Goal: Task Accomplishment & Management: Complete application form

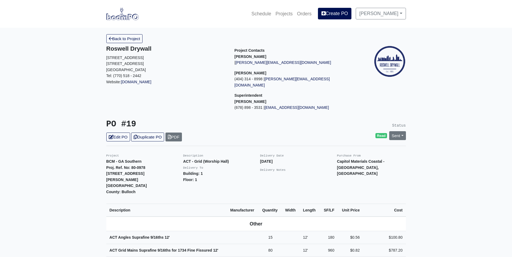
click at [129, 14] on img at bounding box center [122, 14] width 32 height 12
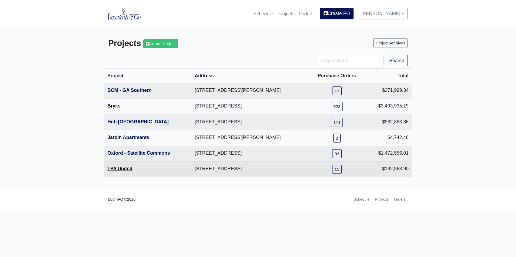
click at [124, 166] on link "TPA United" at bounding box center [119, 168] width 25 height 5
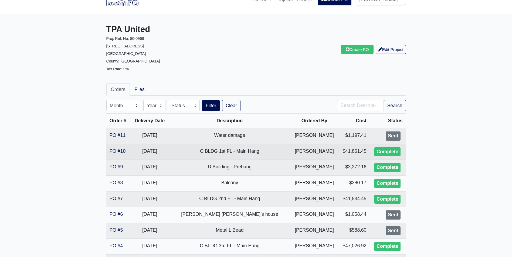
scroll to position [27, 0]
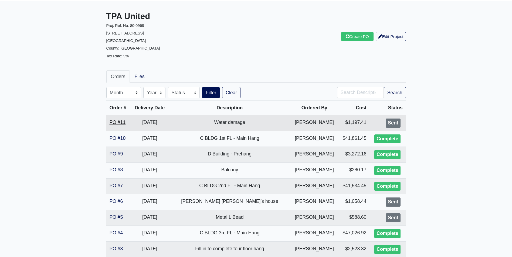
click at [125, 122] on link "PO #11" at bounding box center [117, 122] width 16 height 5
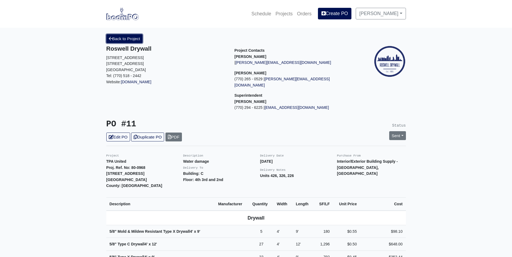
click at [123, 37] on link "Back to Project" at bounding box center [124, 38] width 36 height 9
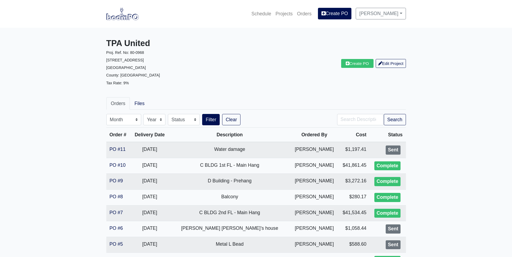
drag, startPoint x: 19, startPoint y: 91, endPoint x: 6, endPoint y: 76, distance: 20.5
click at [6, 76] on main "TPA United Proj. Ref. No: 80-0968 1104 Avondale Avenue SE Atlanta, GA 30312 Cou…" at bounding box center [256, 187] width 512 height 318
click at [127, 17] on img at bounding box center [122, 14] width 32 height 12
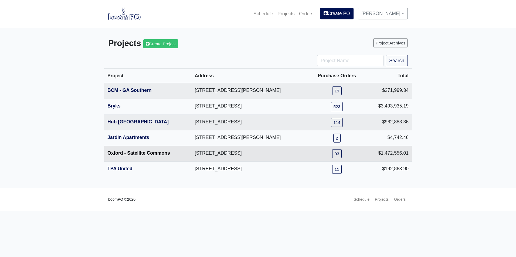
click at [135, 153] on link "Oxford - Satellite Commons" at bounding box center [138, 152] width 63 height 5
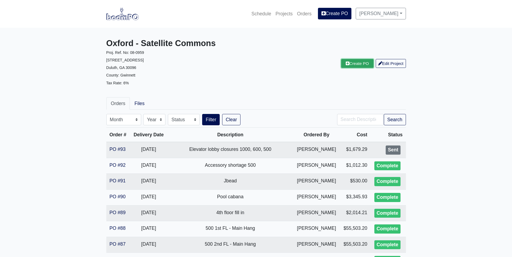
click at [354, 61] on link "Create PO" at bounding box center [357, 63] width 32 height 9
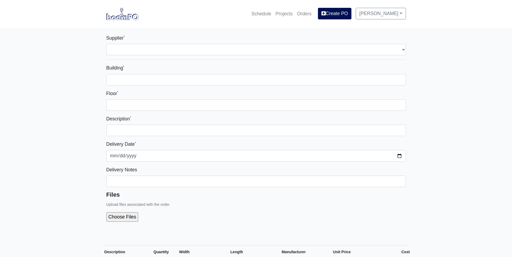
select select
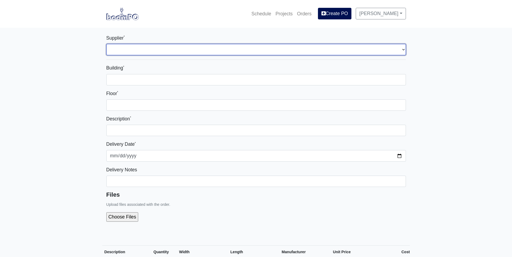
click at [193, 49] on select "Select one... Rew Materials - Gainesville, GA" at bounding box center [255, 49] width 299 height 11
select select "855"
click at [106, 44] on select "Select one... Rew Materials - Gainesville, GA" at bounding box center [255, 49] width 299 height 11
select select
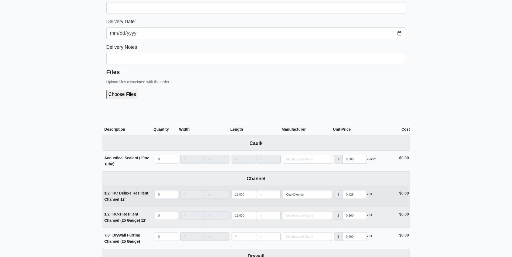
scroll to position [243, 0]
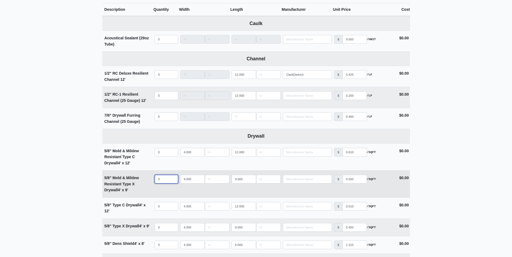
select select
click at [164, 181] on input "quantity" at bounding box center [166, 179] width 23 height 9
type input "2"
select select
type input "28"
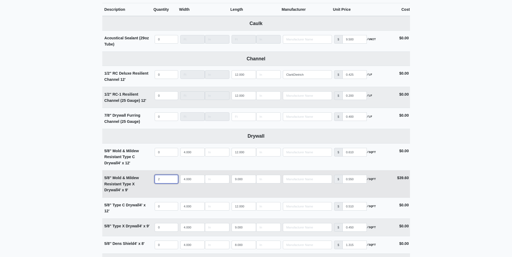
select select
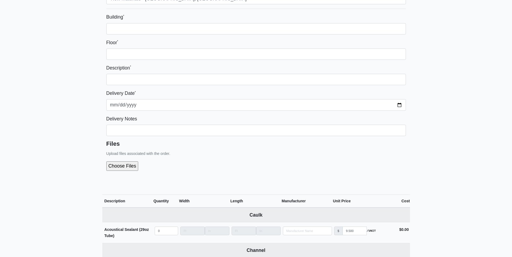
scroll to position [27, 0]
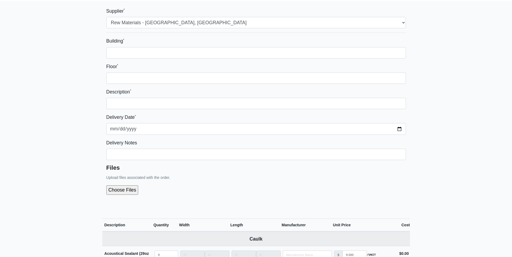
type input "28"
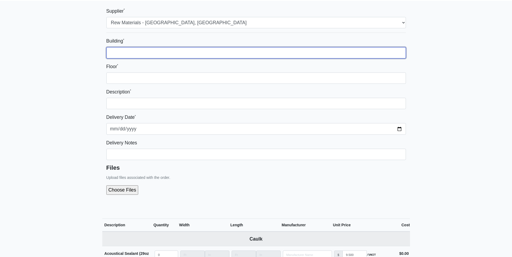
click at [205, 50] on input "Building *" at bounding box center [255, 52] width 299 height 11
click at [226, 54] on input "1000" at bounding box center [255, 52] width 299 height 11
type input "1000"
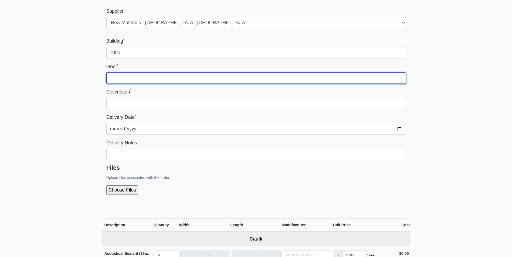
click at [249, 79] on input "Floor *" at bounding box center [255, 78] width 299 height 11
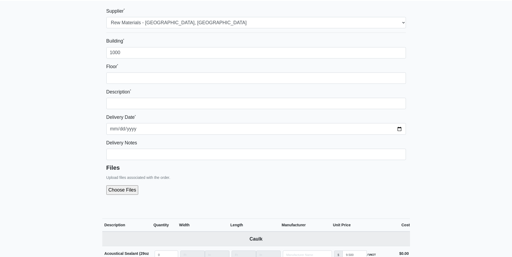
click at [329, 93] on div "Description *" at bounding box center [255, 98] width 299 height 21
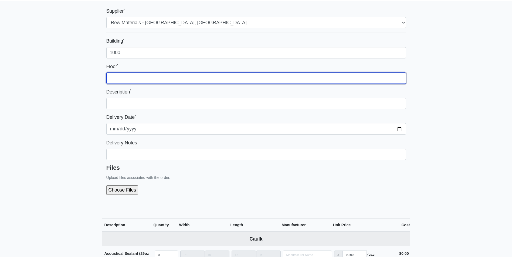
click at [282, 80] on input "Floor *" at bounding box center [255, 78] width 299 height 11
type input "1st & 4th"
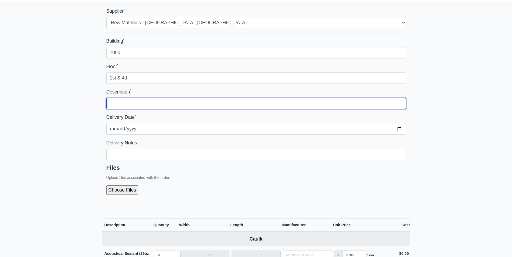
click at [296, 101] on input "text" at bounding box center [255, 103] width 299 height 11
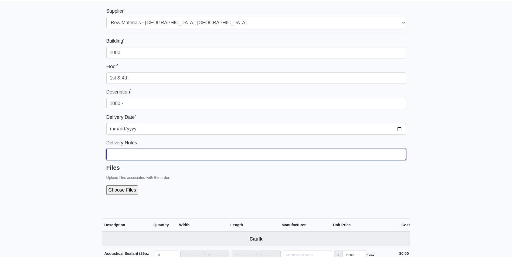
click at [296, 59] on input "Building *" at bounding box center [255, 52] width 299 height 11
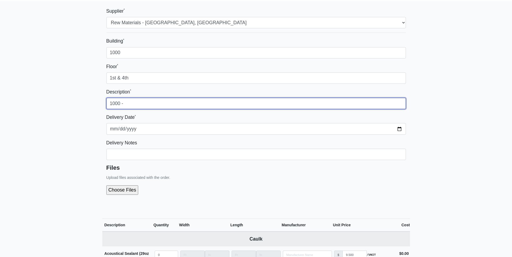
click at [317, 103] on input "1000 -" at bounding box center [255, 103] width 299 height 11
type input "1000 - Elevator Lobbys"
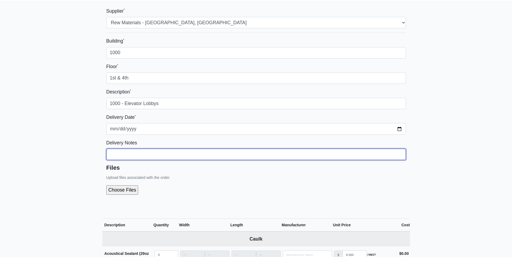
click at [211, 59] on input "Building *" at bounding box center [255, 52] width 299 height 11
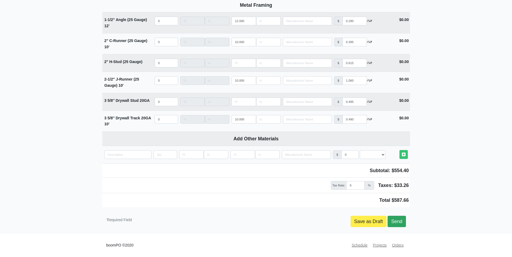
type input "14 pieces on 4th fl and 14 on 1st. Please deliver ASAP and call Todd 678-410-21…"
click at [393, 222] on link "Send" at bounding box center [396, 221] width 18 height 11
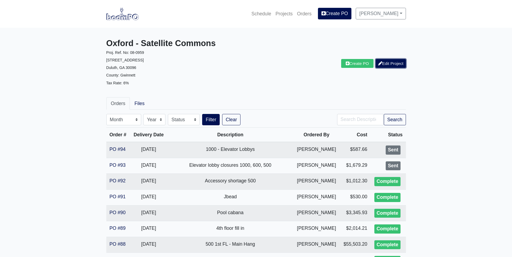
click at [391, 65] on link "Edit Project" at bounding box center [390, 63] width 30 height 9
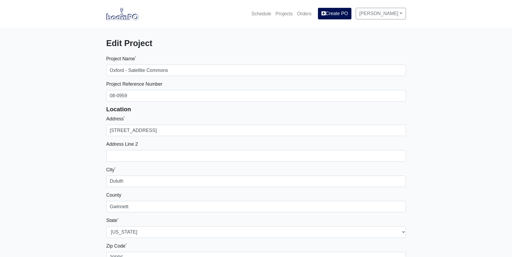
select select
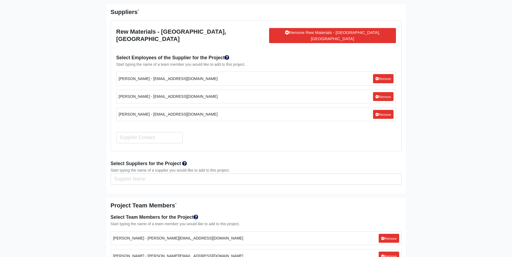
scroll to position [1204, 0]
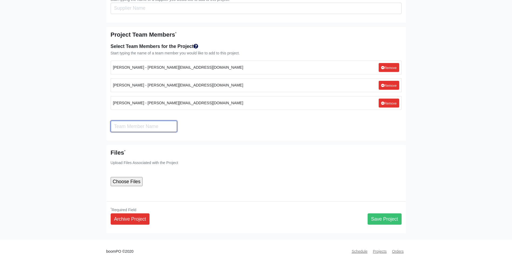
click at [139, 122] on input "Search" at bounding box center [144, 126] width 66 height 11
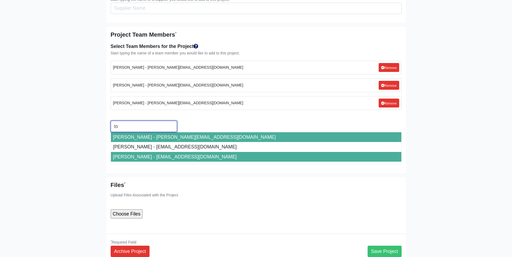
type input "to"
click at [160, 152] on li "Todd Canaday - toddc@roswelldrywall.com" at bounding box center [256, 157] width 290 height 10
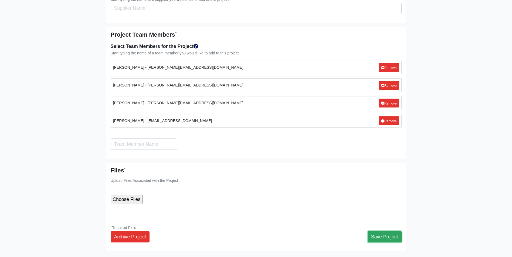
click at [388, 231] on button "Save Project" at bounding box center [384, 236] width 34 height 11
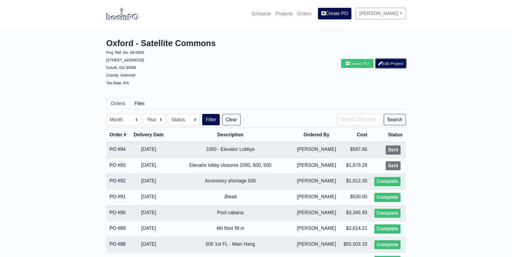
click at [382, 65] on link "Edit Project" at bounding box center [390, 63] width 30 height 9
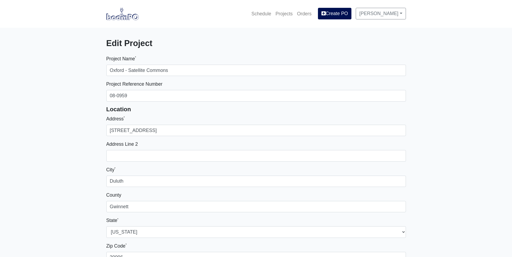
select select
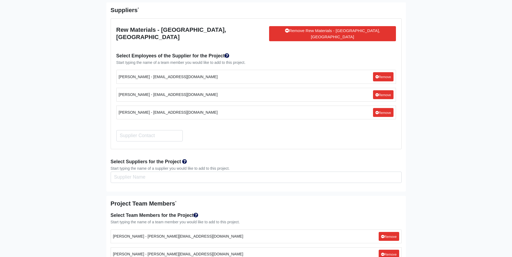
scroll to position [1033, 0]
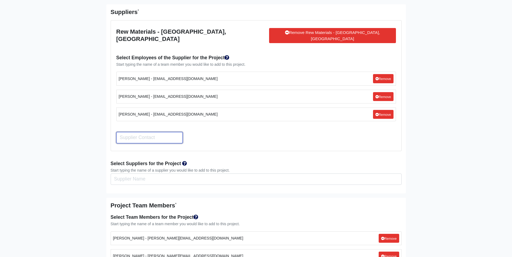
click at [148, 134] on input "Search" at bounding box center [149, 137] width 66 height 11
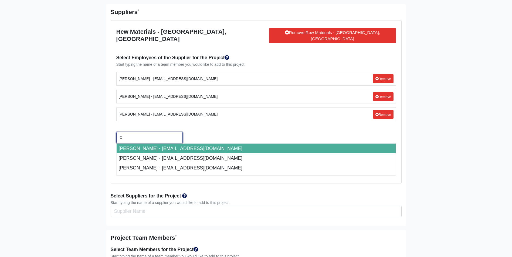
type input "ch"
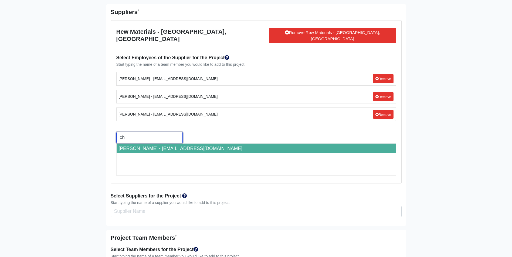
drag, startPoint x: 143, startPoint y: 133, endPoint x: 112, endPoint y: 132, distance: 31.6
click at [112, 132] on li "Rew Materials - [GEOGRAPHIC_DATA], [GEOGRAPHIC_DATA] Remove Rew Materials - [GE…" at bounding box center [256, 101] width 291 height 163
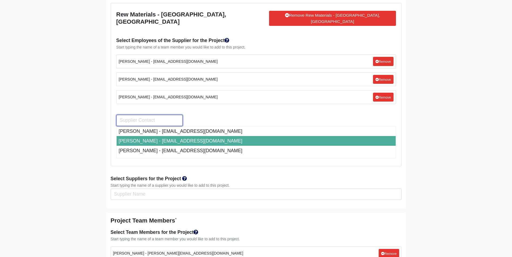
scroll to position [1060, 0]
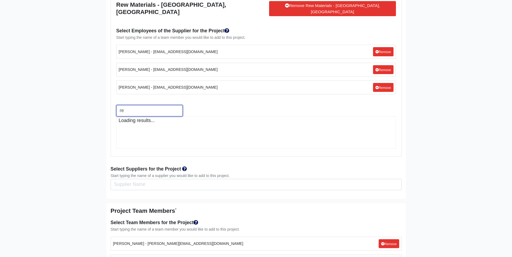
type input "r"
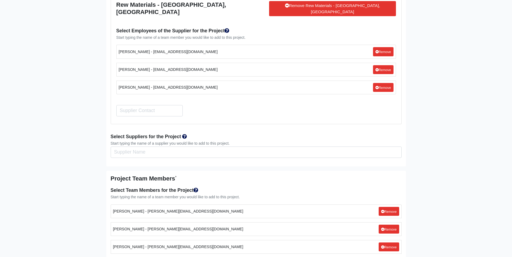
scroll to position [1222, 0]
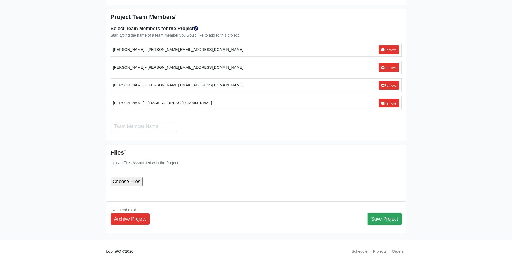
click at [395, 214] on button "Save Project" at bounding box center [384, 219] width 34 height 11
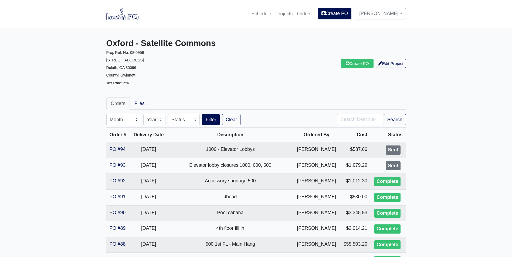
drag, startPoint x: 479, startPoint y: 68, endPoint x: 415, endPoint y: 237, distance: 181.0
